Goal: Task Accomplishment & Management: Manage account settings

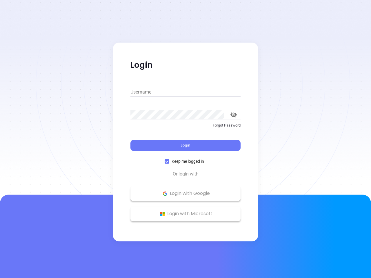
click at [186, 139] on div "Login" at bounding box center [186, 142] width 110 height 18
click at [186, 92] on input "Username" at bounding box center [186, 92] width 110 height 9
click at [234, 115] on icon "toggle password visibility" at bounding box center [234, 115] width 6 height 6
click at [186, 146] on span "Login" at bounding box center [186, 145] width 10 height 5
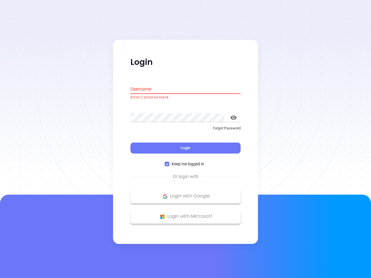
click at [186, 162] on span "Keep me logged in" at bounding box center [187, 164] width 37 height 6
click at [169, 162] on input "Keep me logged in" at bounding box center [167, 164] width 5 height 5
checkbox input "false"
click at [186, 194] on p "Login with Google" at bounding box center [185, 196] width 104 height 9
click at [186, 214] on p "Login with Microsoft" at bounding box center [185, 217] width 104 height 9
